Goal: Contribute content

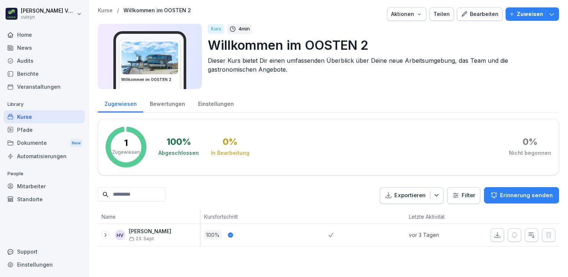
click at [472, 17] on div "Bearbeiten" at bounding box center [480, 14] width 38 height 8
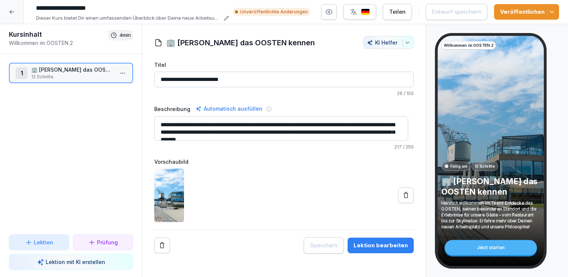
click at [371, 243] on div "Lektion bearbeiten" at bounding box center [381, 246] width 54 height 8
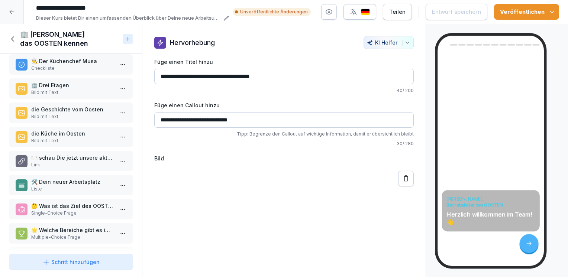
scroll to position [102, 0]
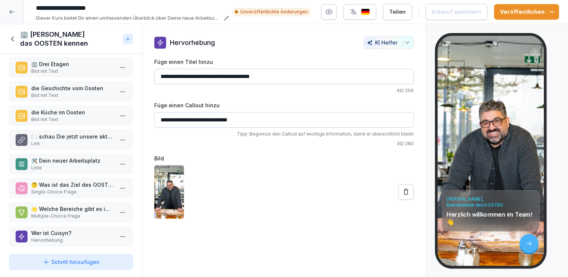
click at [68, 229] on p "Wer ist Cuisyn?" at bounding box center [72, 233] width 83 height 8
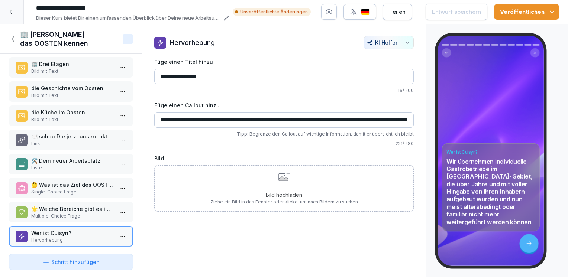
click at [362, 114] on input "**********" at bounding box center [284, 120] width 260 height 16
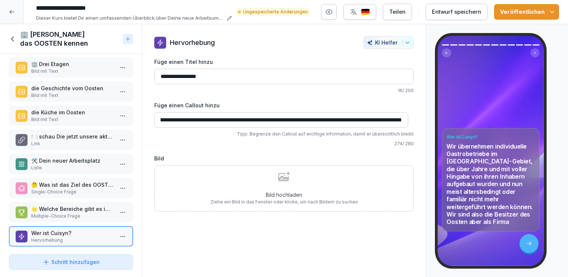
scroll to position [0, 487]
click at [286, 117] on input "**********" at bounding box center [281, 120] width 254 height 16
click at [295, 118] on input "**********" at bounding box center [281, 120] width 254 height 16
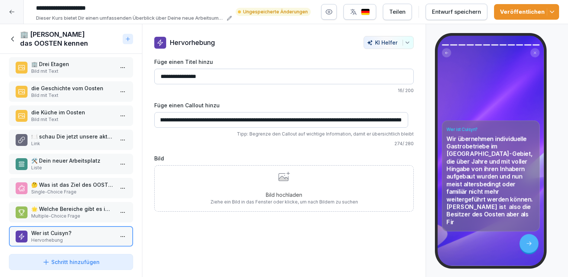
click at [343, 120] on input "**********" at bounding box center [281, 120] width 254 height 16
click at [325, 119] on input "**********" at bounding box center [281, 120] width 254 height 16
click at [403, 121] on input "**********" at bounding box center [281, 120] width 254 height 16
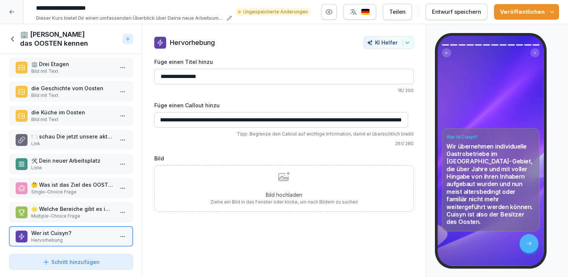
scroll to position [0, 463]
type input "**********"
drag, startPoint x: 405, startPoint y: 122, endPoint x: 385, endPoint y: 165, distance: 47.7
click at [385, 166] on div "Bild hochladen Ziehe ein Bild in das Fenster oder klicke, um nach Bildern zu su…" at bounding box center [284, 189] width 260 height 46
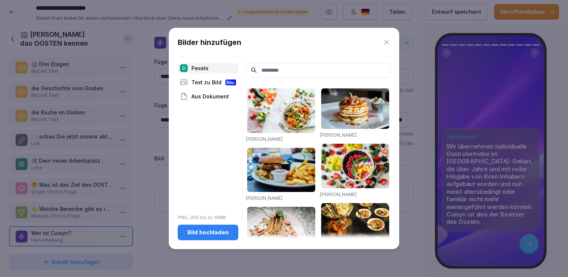
click at [387, 41] on icon at bounding box center [386, 42] width 7 height 7
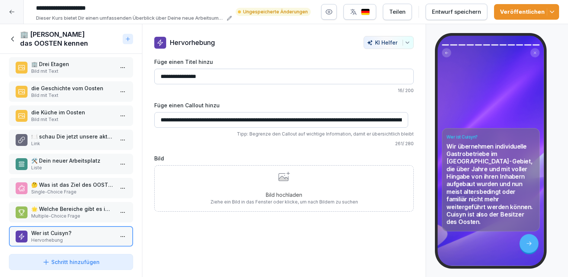
click at [279, 176] on icon at bounding box center [284, 178] width 10 height 5
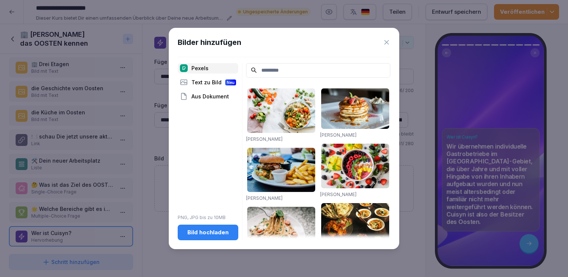
click at [207, 232] on div "Bild hochladen" at bounding box center [208, 233] width 49 height 8
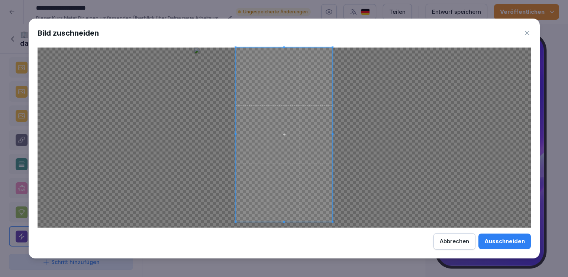
click at [274, 221] on div at bounding box center [284, 135] width 97 height 174
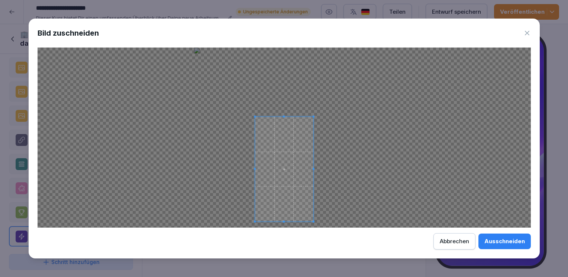
click at [282, 117] on div at bounding box center [284, 169] width 58 height 105
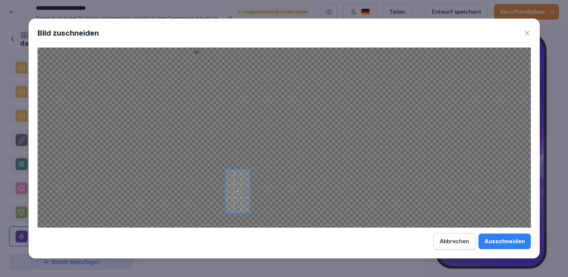
click at [222, 171] on div at bounding box center [285, 138] width 494 height 180
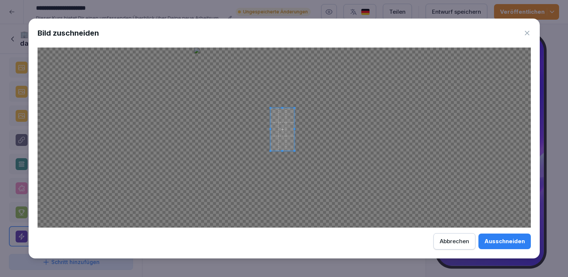
click at [293, 109] on span at bounding box center [282, 129] width 24 height 43
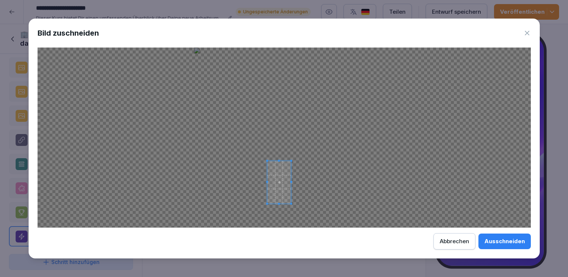
click at [278, 197] on span at bounding box center [279, 182] width 24 height 43
click at [268, 187] on span at bounding box center [279, 185] width 24 height 43
click at [232, 158] on div at bounding box center [285, 138] width 494 height 180
click at [283, 188] on div at bounding box center [285, 138] width 494 height 180
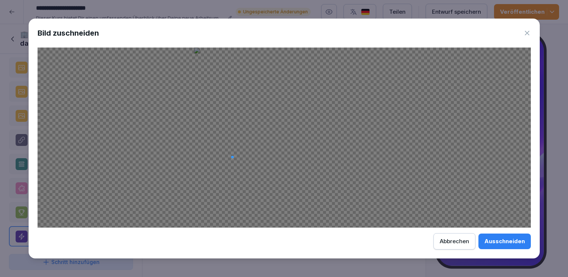
click at [232, 160] on div at bounding box center [285, 138] width 494 height 180
click at [232, 157] on span at bounding box center [233, 158] width 2 height 2
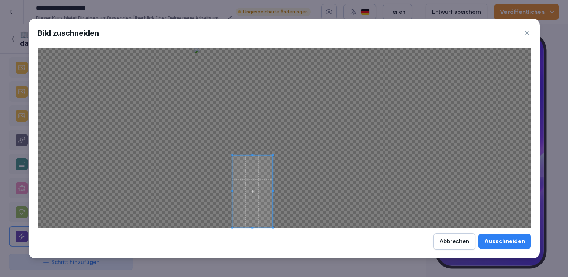
click at [367, 179] on div at bounding box center [285, 138] width 494 height 180
click at [321, 225] on div at bounding box center [285, 138] width 494 height 180
click at [329, 189] on div at bounding box center [285, 138] width 494 height 180
click at [450, 241] on div "Abbrechen" at bounding box center [454, 242] width 29 height 8
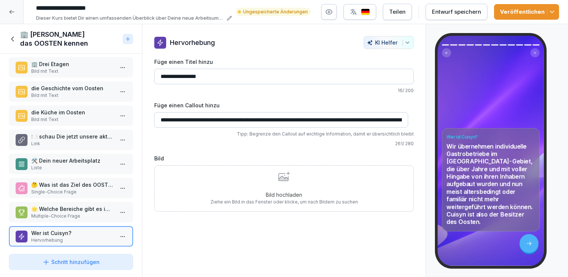
click at [279, 172] on icon at bounding box center [285, 177] width 12 height 10
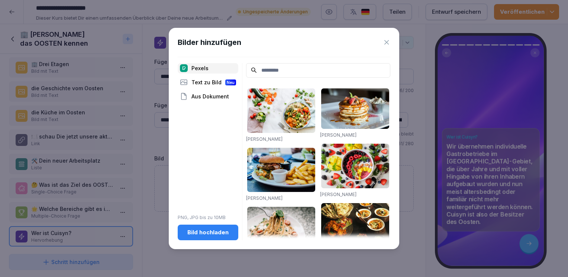
click at [210, 229] on div "Bild hochladen" at bounding box center [208, 233] width 49 height 8
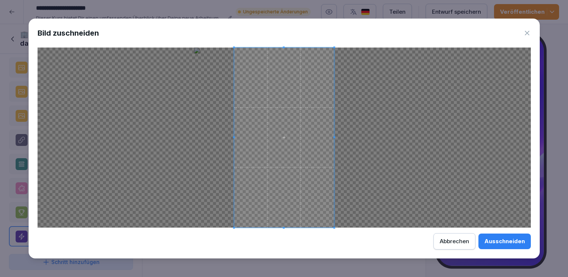
click at [500, 238] on div "Ausschneiden" at bounding box center [505, 242] width 41 height 8
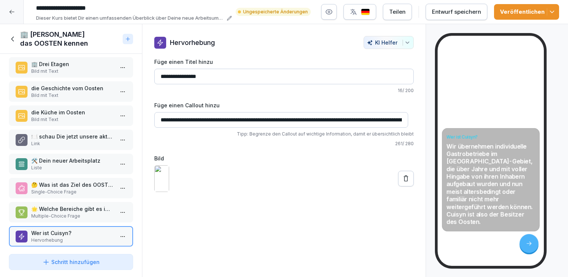
click at [399, 13] on div "Teilen" at bounding box center [397, 12] width 16 height 8
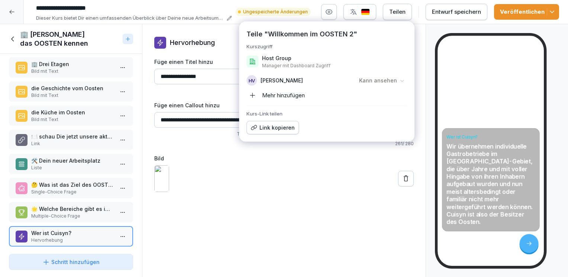
click at [267, 189] on div at bounding box center [284, 179] width 260 height 27
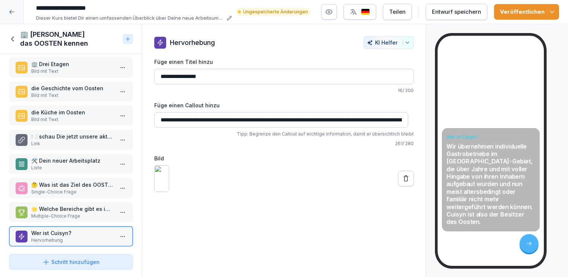
click at [397, 12] on div "Teilen" at bounding box center [397, 12] width 16 height 8
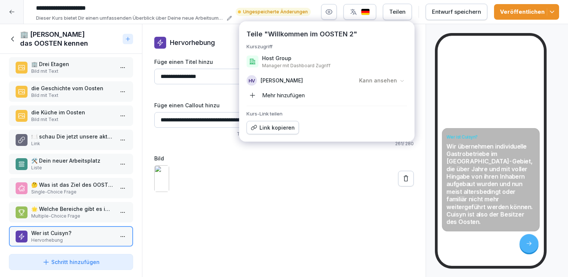
click at [268, 126] on div "Link kopieren" at bounding box center [273, 128] width 44 height 8
